Goal: Book appointment/travel/reservation

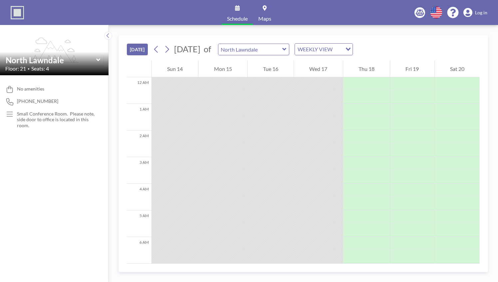
scroll to position [240, 0]
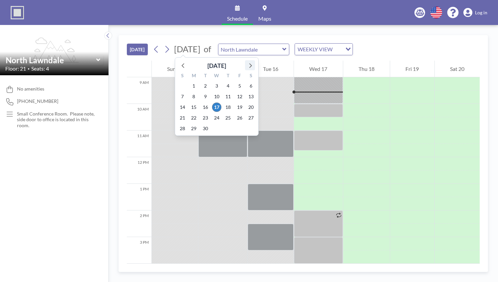
click at [251, 63] on icon at bounding box center [250, 65] width 9 height 9
click at [217, 94] on span "8" at bounding box center [216, 96] width 9 height 9
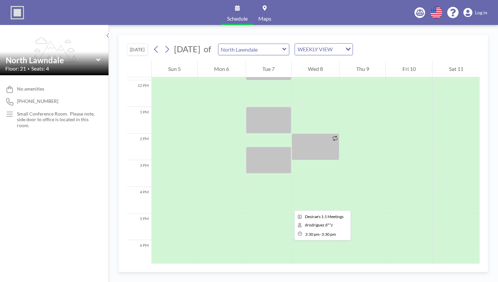
scroll to position [317, 0]
click at [282, 47] on input "text" at bounding box center [250, 49] width 64 height 11
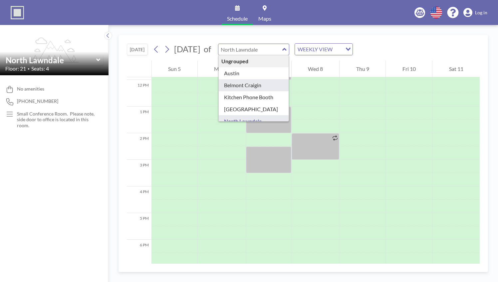
type input "Belmont Craigin"
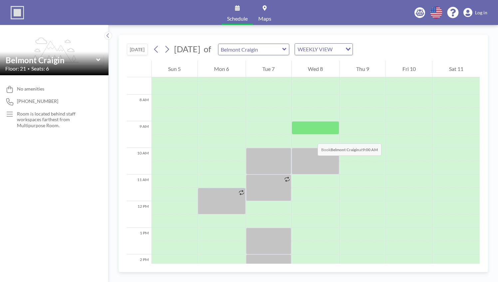
scroll to position [200, 0]
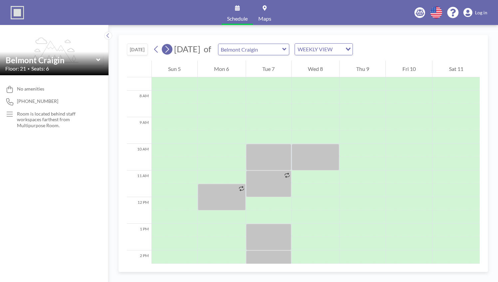
click at [167, 47] on icon at bounding box center [167, 49] width 6 height 10
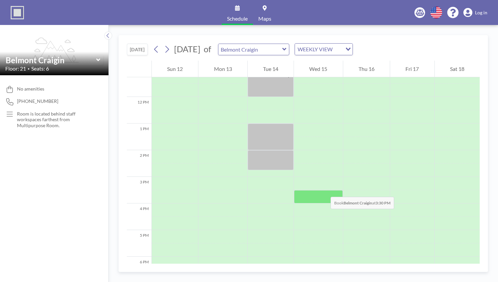
scroll to position [300, 0]
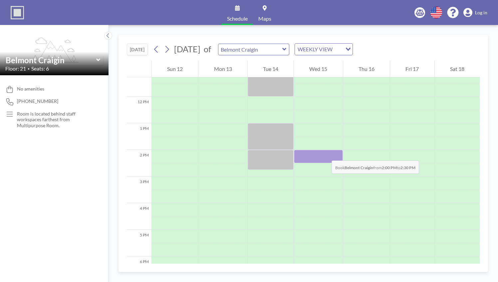
click at [325, 154] on div at bounding box center [318, 156] width 49 height 13
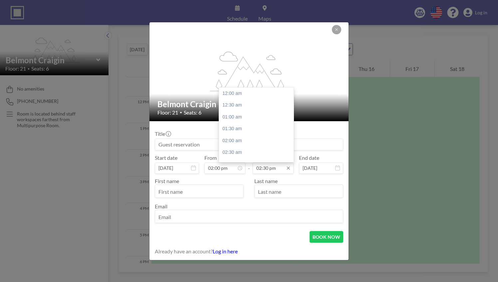
scroll to position [344, 0]
click at [235, 130] on div "04:00 pm" at bounding box center [258, 129] width 78 height 12
type input "04:00 pm"
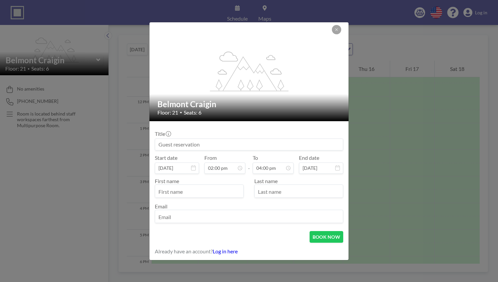
scroll to position [332, 0]
click at [210, 143] on input at bounding box center [249, 144] width 188 height 11
type input "b"
type input "r"
type input "R"
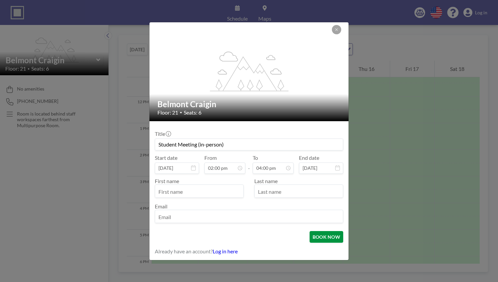
type input "Student Meeting (in-person)"
click at [335, 236] on button "BOOK NOW" at bounding box center [327, 237] width 34 height 12
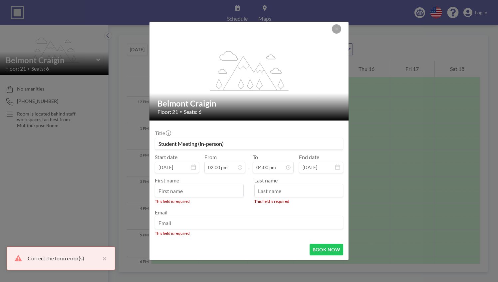
click at [220, 193] on input "text" at bounding box center [199, 191] width 88 height 11
type input "[PERSON_NAME]"
type input "[EMAIL_ADDRESS][DOMAIN_NAME]"
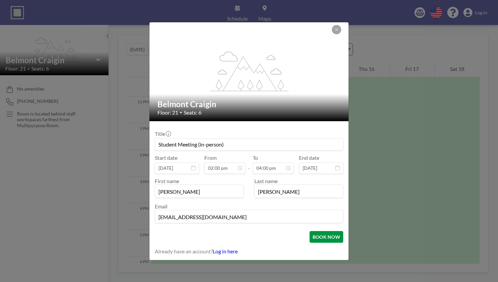
click at [326, 235] on button "BOOK NOW" at bounding box center [327, 237] width 34 height 12
